Goal: Leave review/rating: Leave review/rating

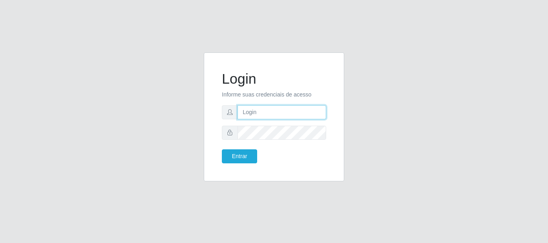
click at [266, 119] on input "text" at bounding box center [281, 112] width 89 height 14
type input "[EMAIL_ADDRESS][DOMAIN_NAME]"
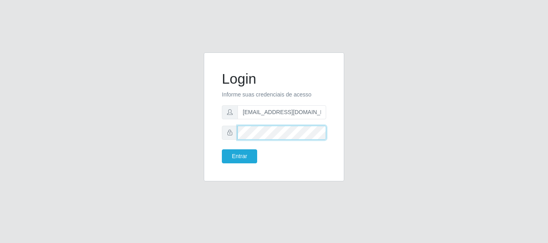
click at [222, 150] on button "Entrar" at bounding box center [239, 157] width 35 height 14
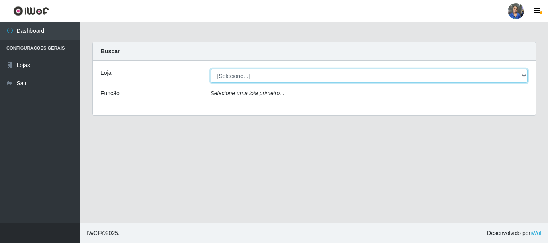
click at [525, 73] on select "[Selecione...] SuperFácil Atacado - Rodoviária" at bounding box center [368, 76] width 317 height 14
select select "400"
click at [210, 69] on select "[Selecione...] SuperFácil Atacado - Rodoviária" at bounding box center [368, 76] width 317 height 14
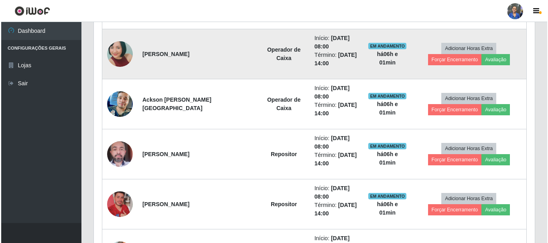
scroll to position [441, 0]
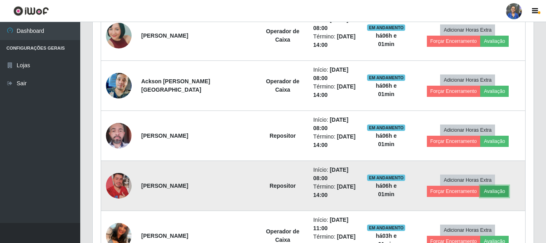
click at [480, 195] on button "Avaliação" at bounding box center [494, 191] width 28 height 11
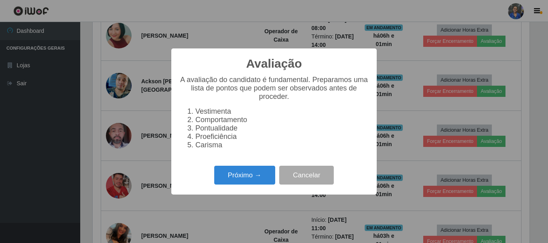
scroll to position [166, 437]
click at [245, 176] on button "Próximo →" at bounding box center [244, 175] width 61 height 19
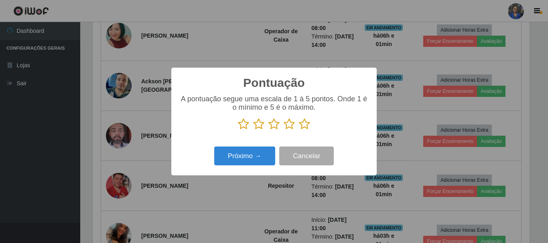
scroll to position [400673, 400402]
click at [307, 123] on icon at bounding box center [304, 124] width 11 height 12
click at [299, 130] on input "radio" at bounding box center [299, 130] width 0 height 0
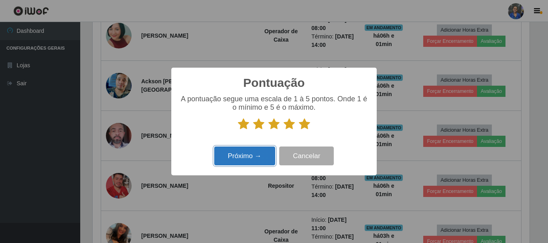
click at [257, 158] on button "Próximo →" at bounding box center [244, 156] width 61 height 19
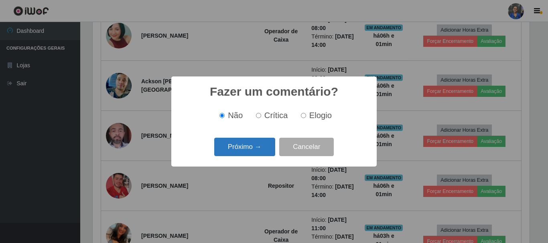
click at [251, 153] on button "Próximo →" at bounding box center [244, 147] width 61 height 19
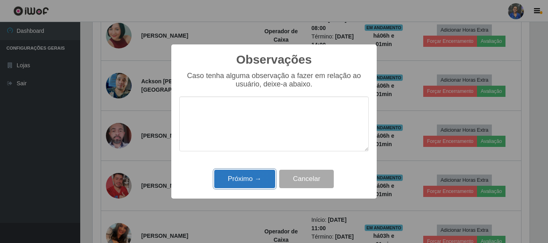
click at [251, 175] on button "Próximo →" at bounding box center [244, 179] width 61 height 19
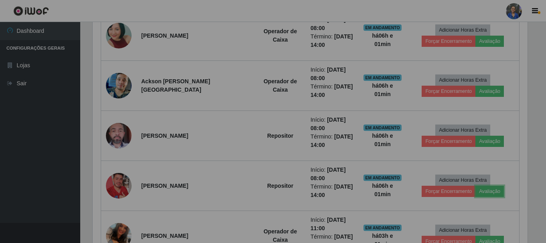
scroll to position [166, 441]
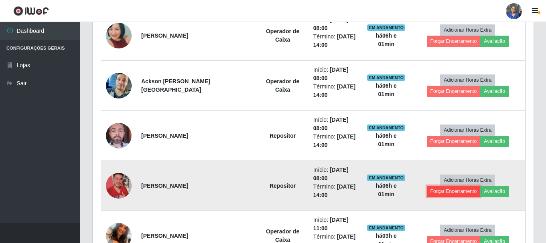
click at [480, 186] on button "Forçar Encerramento" at bounding box center [453, 191] width 54 height 11
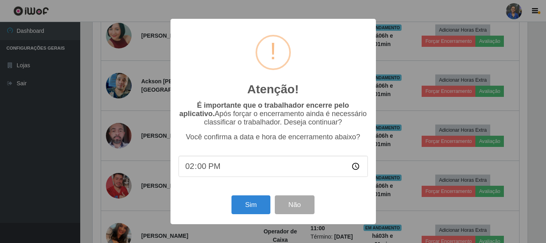
scroll to position [166, 437]
click at [254, 201] on button "Sim" at bounding box center [251, 205] width 39 height 19
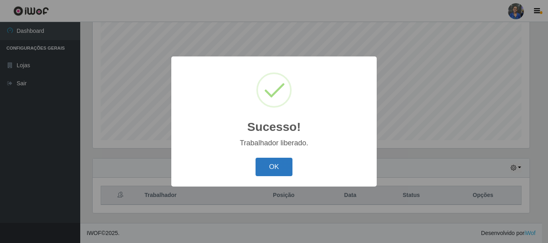
click at [286, 171] on button "OK" at bounding box center [273, 167] width 37 height 19
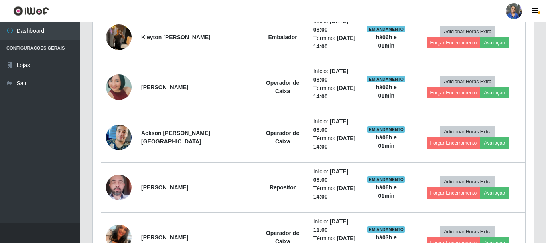
scroll to position [387, 0]
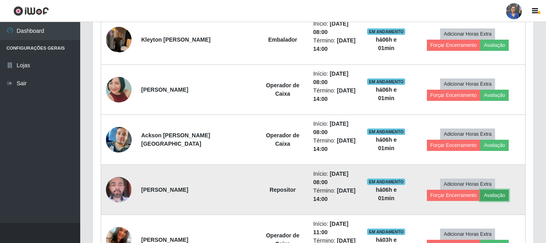
click at [480, 197] on button "Avaliação" at bounding box center [494, 195] width 28 height 11
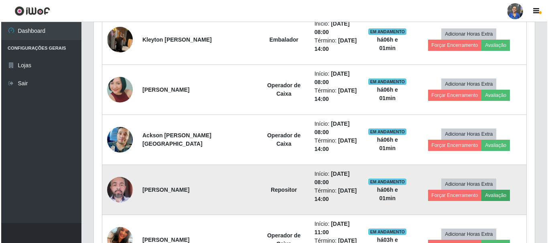
scroll to position [166, 437]
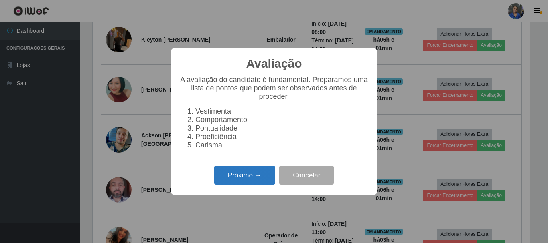
click at [233, 176] on button "Próximo →" at bounding box center [244, 175] width 61 height 19
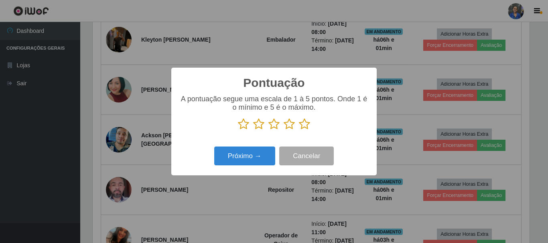
scroll to position [400673, 400402]
click at [300, 124] on icon at bounding box center [304, 124] width 11 height 12
click at [299, 130] on input "radio" at bounding box center [299, 130] width 0 height 0
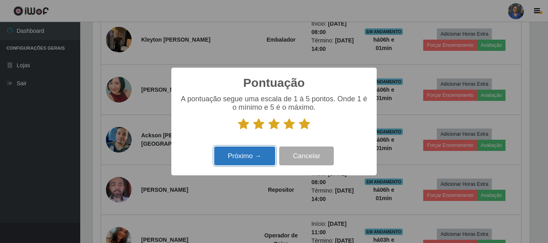
click at [241, 155] on button "Próximo →" at bounding box center [244, 156] width 61 height 19
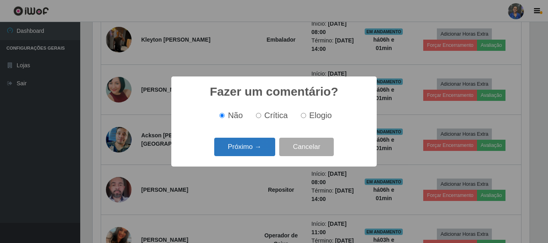
click at [244, 146] on button "Próximo →" at bounding box center [244, 147] width 61 height 19
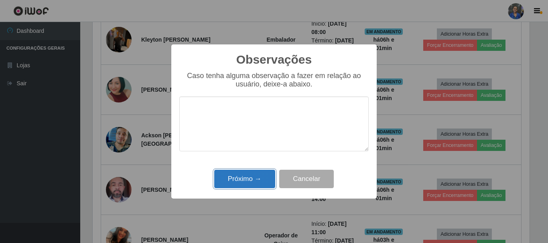
click at [238, 176] on button "Próximo →" at bounding box center [244, 179] width 61 height 19
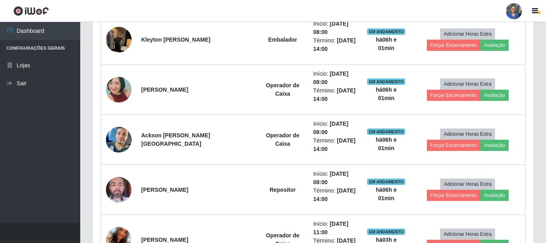
scroll to position [166, 441]
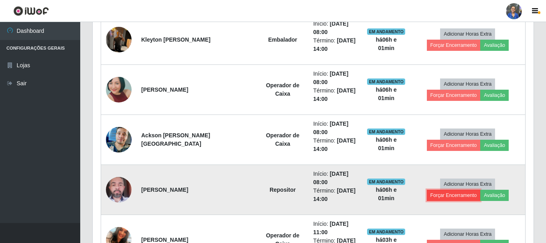
click at [480, 190] on button "Forçar Encerramento" at bounding box center [453, 195] width 54 height 11
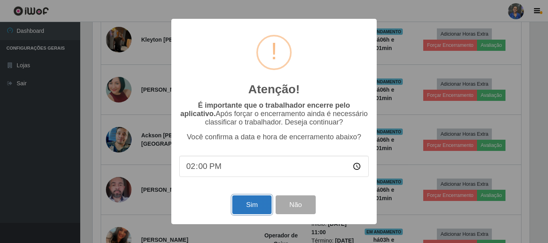
click at [259, 203] on button "Sim" at bounding box center [251, 205] width 39 height 19
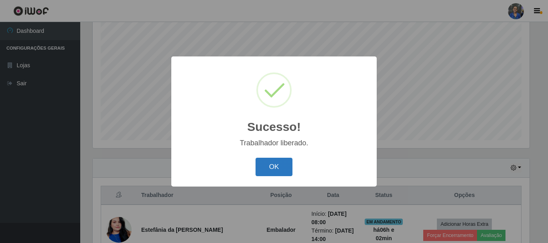
click at [278, 162] on button "OK" at bounding box center [273, 167] width 37 height 19
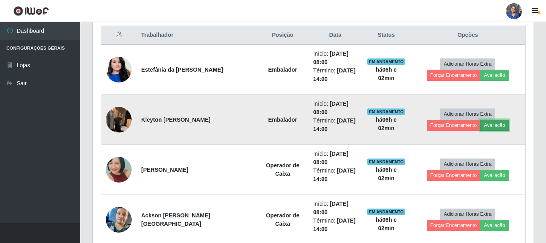
click at [480, 124] on button "Avaliação" at bounding box center [494, 125] width 28 height 11
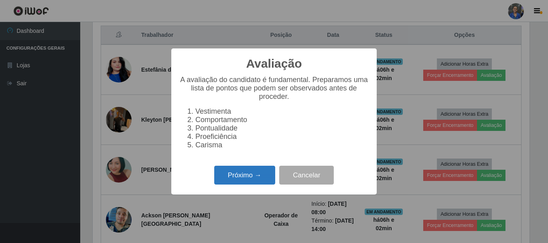
click at [236, 177] on button "Próximo →" at bounding box center [244, 175] width 61 height 19
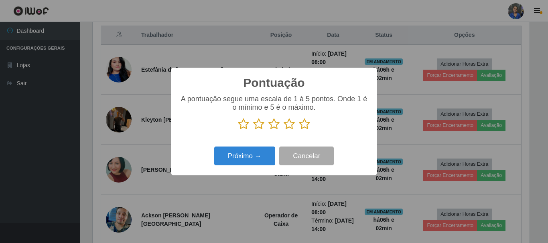
click at [305, 126] on icon at bounding box center [304, 124] width 11 height 12
click at [299, 130] on input "radio" at bounding box center [299, 130] width 0 height 0
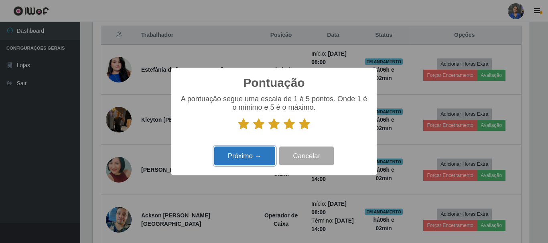
click at [237, 161] on button "Próximo →" at bounding box center [244, 156] width 61 height 19
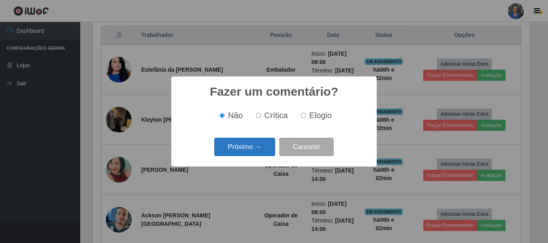
click at [246, 148] on button "Próximo →" at bounding box center [244, 147] width 61 height 19
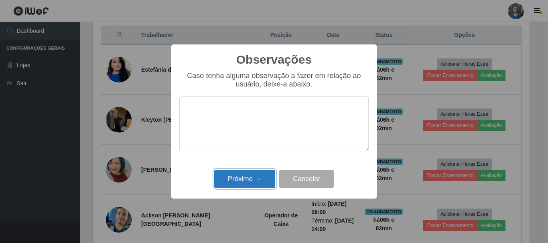
click at [240, 175] on button "Próximo →" at bounding box center [244, 179] width 61 height 19
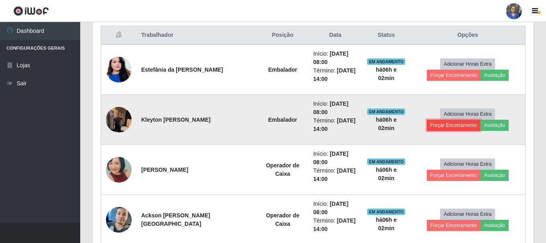
click at [480, 120] on button "Forçar Encerramento" at bounding box center [453, 125] width 54 height 11
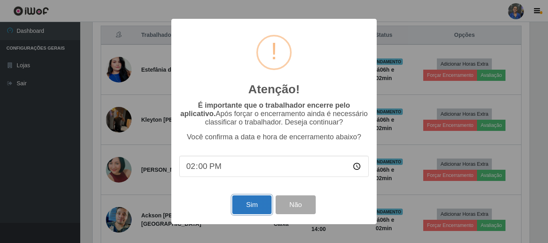
click at [249, 206] on button "Sim" at bounding box center [251, 205] width 39 height 19
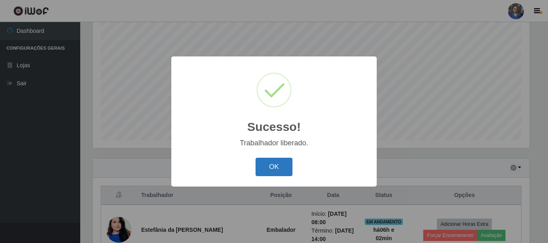
click at [280, 167] on button "OK" at bounding box center [273, 167] width 37 height 19
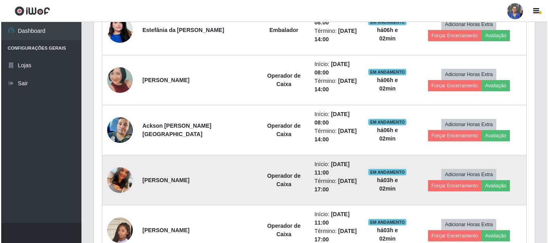
scroll to position [347, 0]
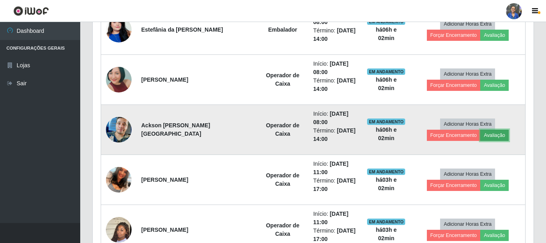
click at [480, 135] on button "Avaliação" at bounding box center [494, 135] width 28 height 11
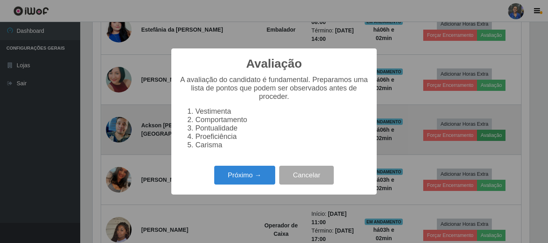
scroll to position [166, 437]
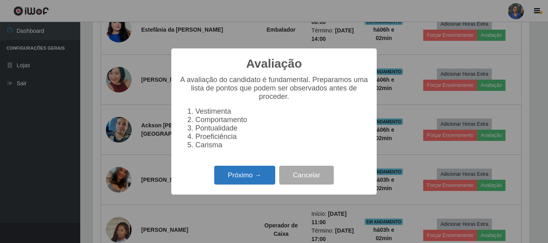
click at [241, 174] on button "Próximo →" at bounding box center [244, 175] width 61 height 19
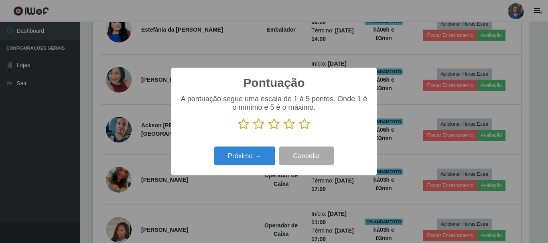
scroll to position [400673, 400402]
click at [303, 125] on icon at bounding box center [304, 124] width 11 height 12
click at [299, 130] on input "radio" at bounding box center [299, 130] width 0 height 0
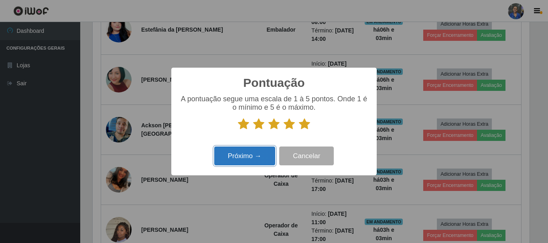
click at [257, 162] on button "Próximo →" at bounding box center [244, 156] width 61 height 19
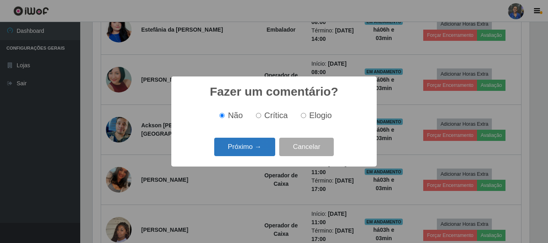
click at [235, 149] on button "Próximo →" at bounding box center [244, 147] width 61 height 19
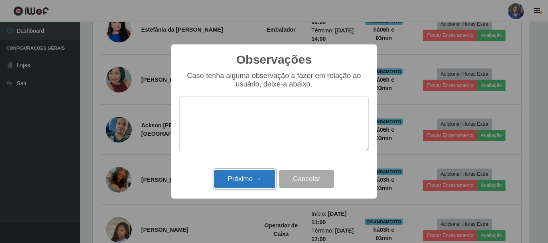
click at [255, 176] on button "Próximo →" at bounding box center [244, 179] width 61 height 19
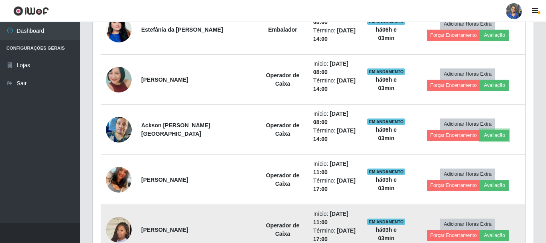
scroll to position [166, 441]
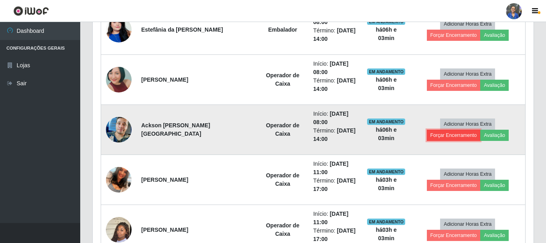
click at [476, 130] on button "Forçar Encerramento" at bounding box center [453, 135] width 54 height 11
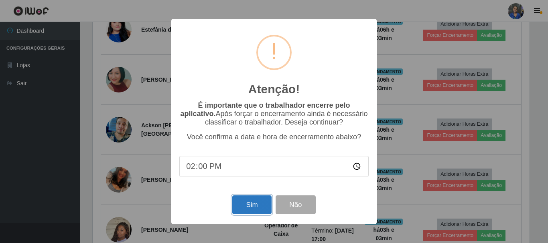
click at [245, 207] on button "Sim" at bounding box center [251, 205] width 39 height 19
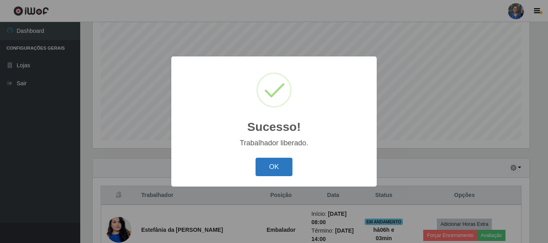
click at [273, 169] on button "OK" at bounding box center [273, 167] width 37 height 19
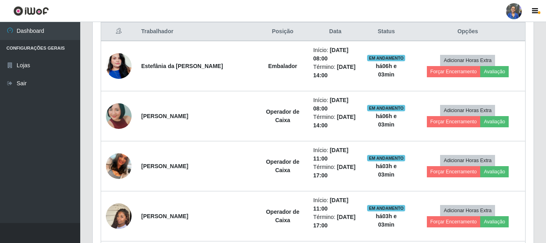
scroll to position [307, 0]
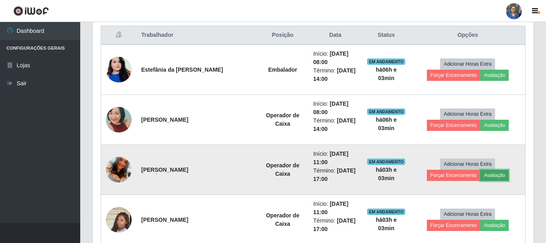
click at [480, 177] on button "Avaliação" at bounding box center [494, 175] width 28 height 11
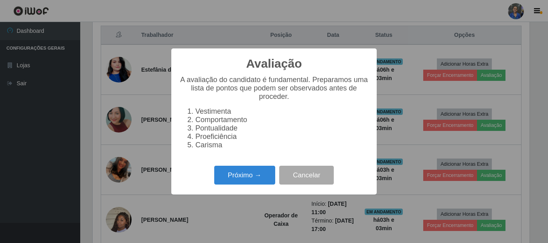
click at [517, 134] on div "Avaliação × A avaliação do candidato é fundamental. Preparamos uma lista de pon…" at bounding box center [274, 121] width 548 height 243
click at [291, 180] on button "Cancelar" at bounding box center [306, 175] width 55 height 19
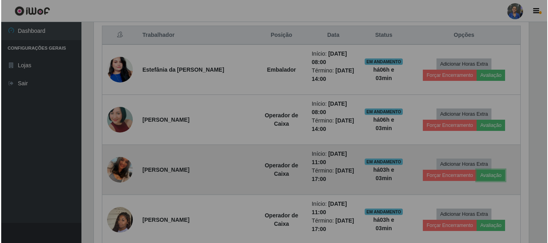
scroll to position [166, 441]
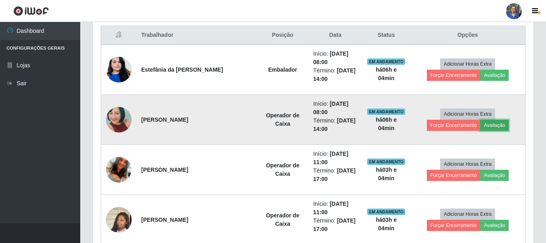
click at [480, 124] on button "Avaliação" at bounding box center [494, 125] width 28 height 11
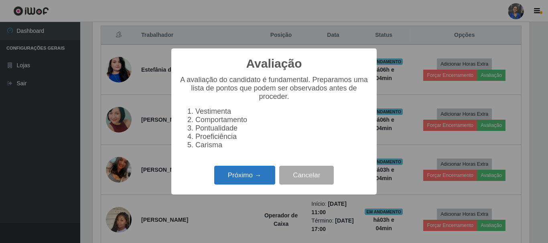
click at [247, 182] on button "Próximo →" at bounding box center [244, 175] width 61 height 19
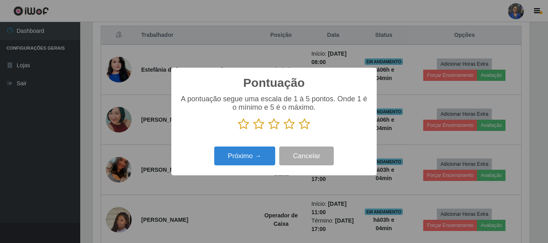
scroll to position [400673, 400402]
click at [303, 123] on icon at bounding box center [304, 124] width 11 height 12
click at [299, 130] on input "radio" at bounding box center [299, 130] width 0 height 0
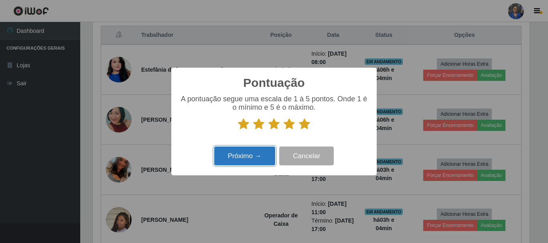
click at [234, 157] on button "Próximo →" at bounding box center [244, 156] width 61 height 19
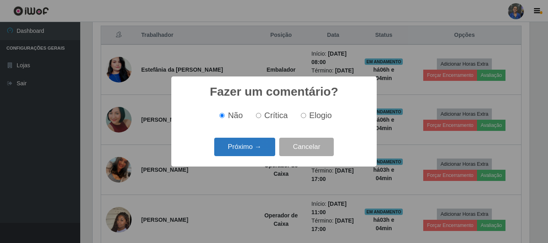
click at [231, 146] on button "Próximo →" at bounding box center [244, 147] width 61 height 19
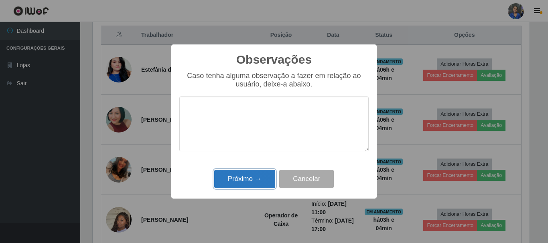
click at [251, 178] on button "Próximo →" at bounding box center [244, 179] width 61 height 19
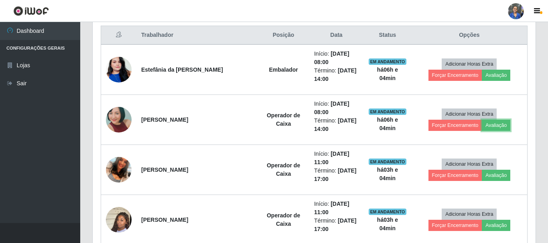
scroll to position [166, 441]
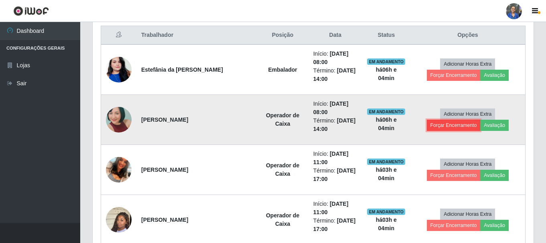
click at [480, 120] on button "Forçar Encerramento" at bounding box center [453, 125] width 54 height 11
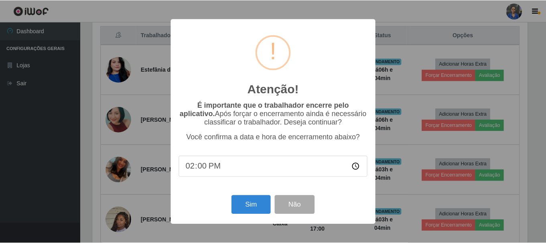
scroll to position [166, 437]
click at [244, 202] on button "Sim" at bounding box center [251, 205] width 39 height 19
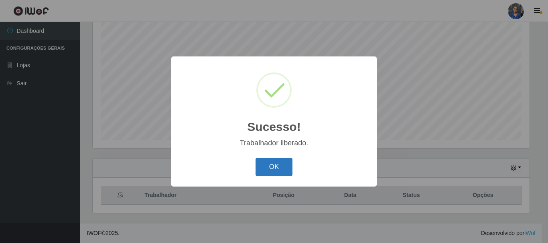
click at [278, 162] on button "OK" at bounding box center [273, 167] width 37 height 19
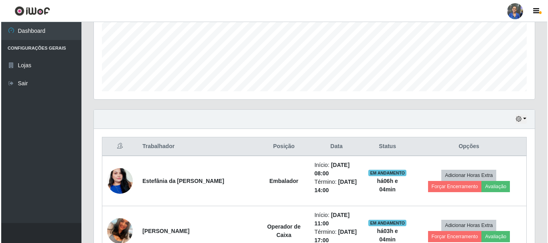
scroll to position [267, 0]
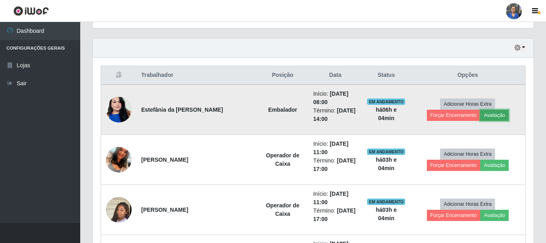
click at [480, 117] on button "Avaliação" at bounding box center [494, 115] width 28 height 11
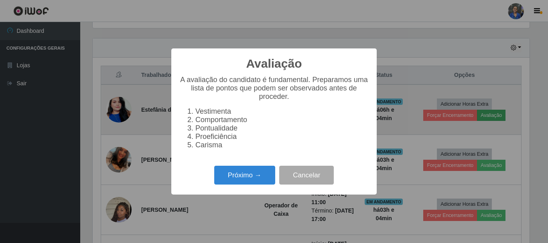
scroll to position [166, 437]
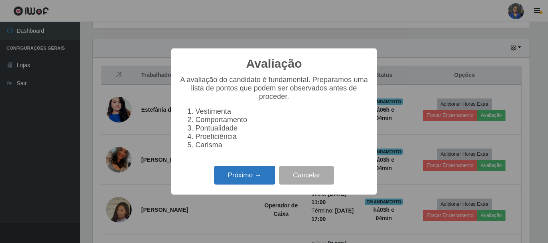
click at [236, 179] on button "Próximo →" at bounding box center [244, 175] width 61 height 19
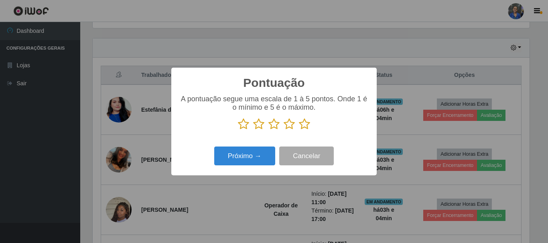
click at [303, 125] on icon at bounding box center [304, 124] width 11 height 12
click at [299, 130] on input "radio" at bounding box center [299, 130] width 0 height 0
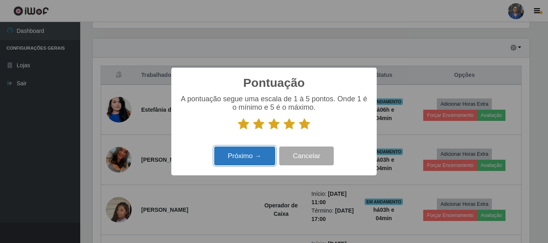
click at [255, 151] on button "Próximo →" at bounding box center [244, 156] width 61 height 19
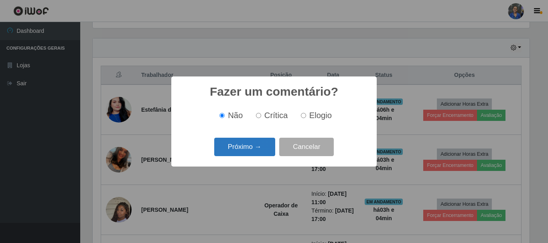
click at [248, 150] on button "Próximo →" at bounding box center [244, 147] width 61 height 19
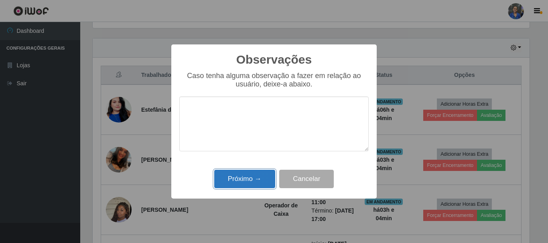
click at [243, 175] on button "Próximo →" at bounding box center [244, 179] width 61 height 19
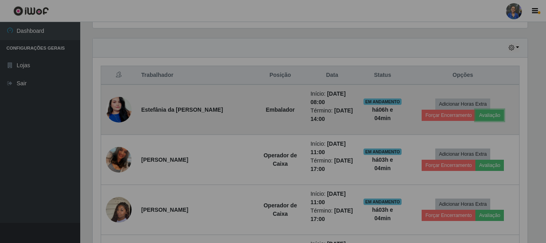
scroll to position [166, 441]
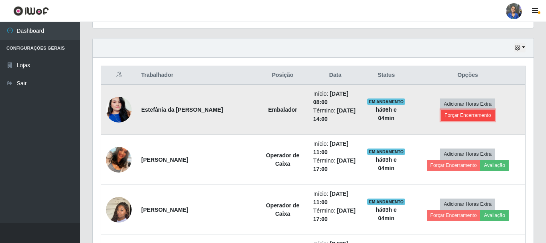
click at [485, 110] on button "Forçar Encerramento" at bounding box center [468, 115] width 54 height 11
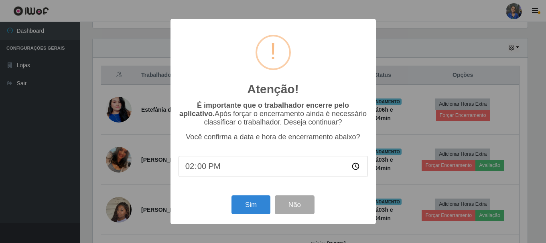
scroll to position [166, 437]
click at [252, 202] on button "Sim" at bounding box center [251, 205] width 39 height 19
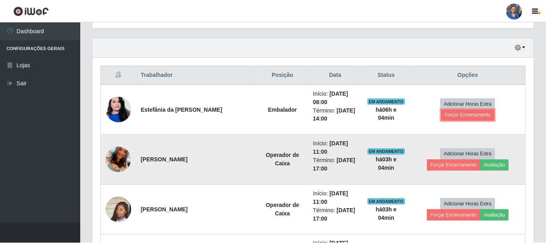
scroll to position [166, 441]
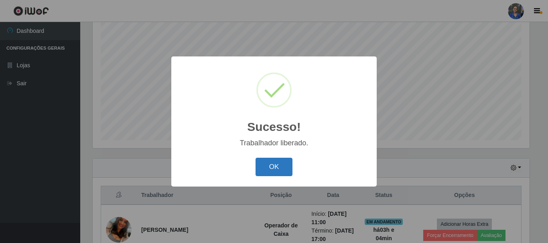
click at [277, 165] on button "OK" at bounding box center [273, 167] width 37 height 19
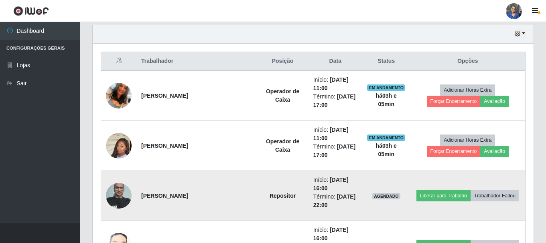
scroll to position [267, 0]
